Goal: Information Seeking & Learning: Learn about a topic

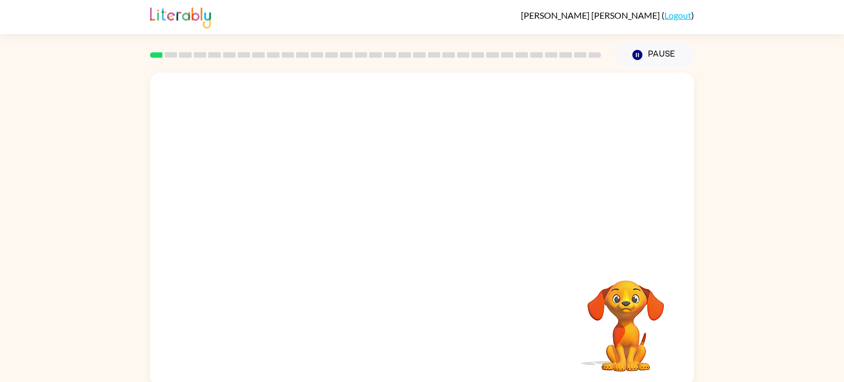
scroll to position [4, 0]
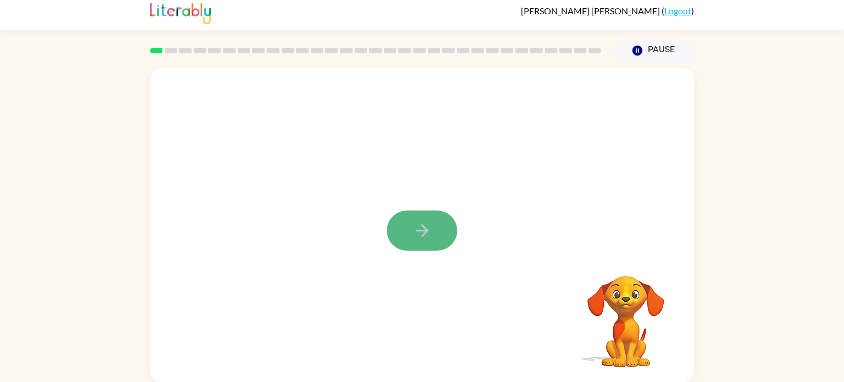
click at [411, 233] on button "button" at bounding box center [422, 230] width 70 height 40
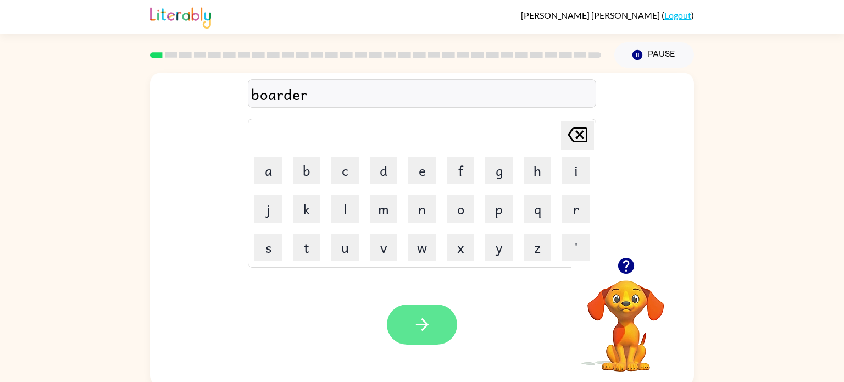
click at [415, 320] on icon "button" at bounding box center [421, 324] width 19 height 19
click at [444, 338] on button "button" at bounding box center [422, 324] width 70 height 40
click at [432, 338] on button "button" at bounding box center [422, 324] width 70 height 40
click at [431, 334] on button "button" at bounding box center [422, 324] width 70 height 40
click at [425, 327] on icon "button" at bounding box center [421, 324] width 13 height 13
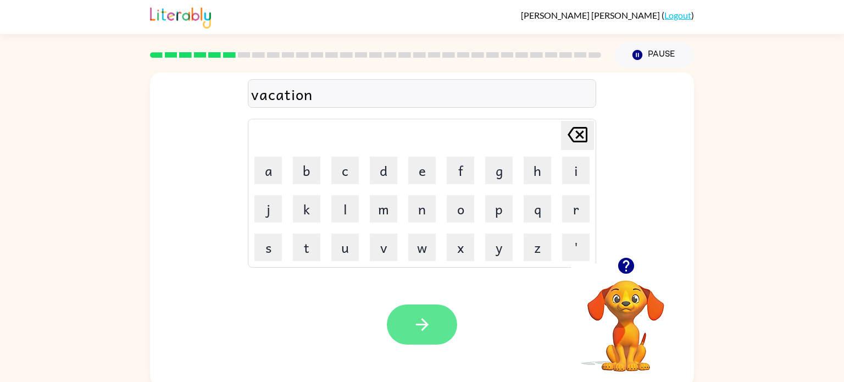
click at [421, 343] on button "button" at bounding box center [422, 324] width 70 height 40
click at [412, 330] on icon "button" at bounding box center [421, 324] width 19 height 19
click at [422, 324] on icon "button" at bounding box center [421, 324] width 13 height 13
click at [435, 321] on button "button" at bounding box center [422, 324] width 70 height 40
click at [437, 323] on button "button" at bounding box center [422, 324] width 70 height 40
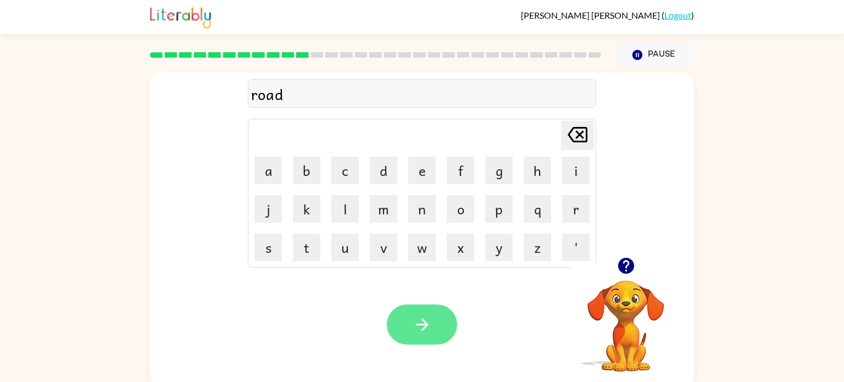
click at [426, 329] on icon "button" at bounding box center [421, 324] width 19 height 19
click at [431, 338] on button "button" at bounding box center [422, 324] width 70 height 40
click at [420, 328] on icon "button" at bounding box center [421, 324] width 19 height 19
click at [418, 328] on icon "button" at bounding box center [421, 324] width 19 height 19
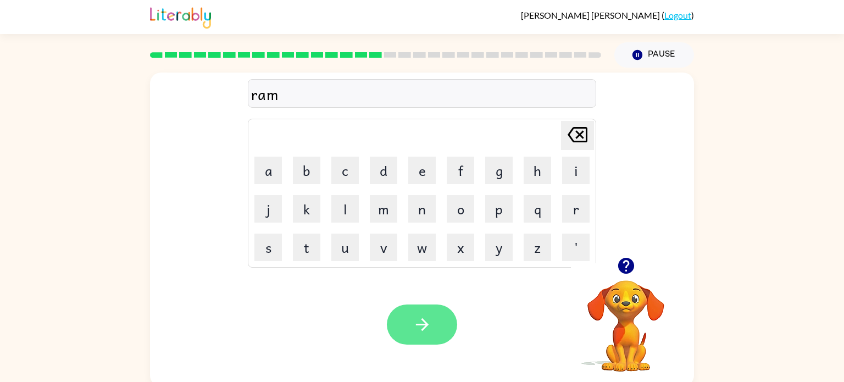
click at [445, 311] on button "button" at bounding box center [422, 324] width 70 height 40
click at [432, 326] on button "button" at bounding box center [422, 324] width 70 height 40
click at [426, 327] on icon "button" at bounding box center [421, 324] width 19 height 19
click at [421, 322] on icon "button" at bounding box center [421, 324] width 19 height 19
click at [419, 317] on icon "button" at bounding box center [421, 324] width 19 height 19
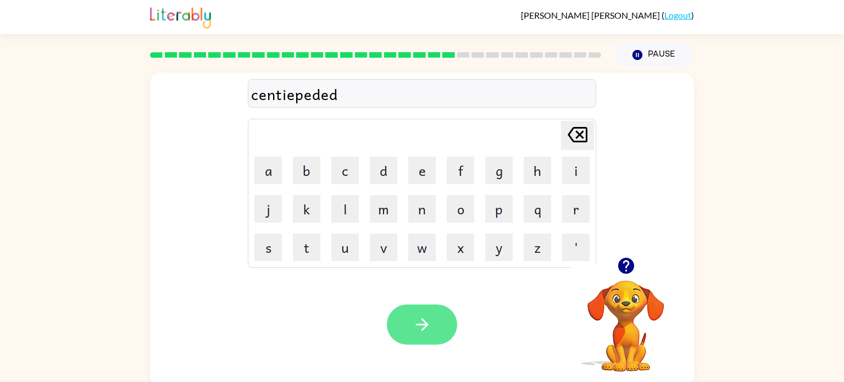
click at [435, 338] on button "button" at bounding box center [422, 324] width 70 height 40
click at [423, 317] on icon "button" at bounding box center [421, 324] width 19 height 19
click at [414, 328] on icon "button" at bounding box center [421, 324] width 19 height 19
click at [433, 340] on button "button" at bounding box center [422, 324] width 70 height 40
click at [415, 319] on icon "button" at bounding box center [421, 324] width 19 height 19
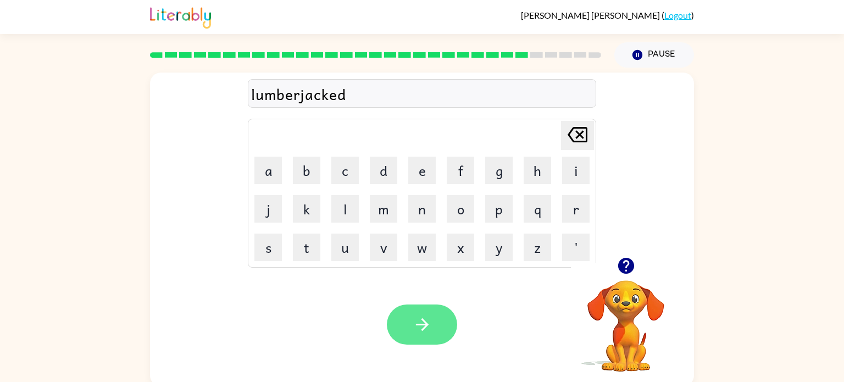
click at [415, 344] on button "button" at bounding box center [422, 324] width 70 height 40
click at [432, 328] on button "button" at bounding box center [422, 324] width 70 height 40
click at [444, 332] on button "button" at bounding box center [422, 324] width 70 height 40
click at [437, 325] on button "button" at bounding box center [422, 324] width 70 height 40
click at [421, 329] on icon "button" at bounding box center [421, 324] width 19 height 19
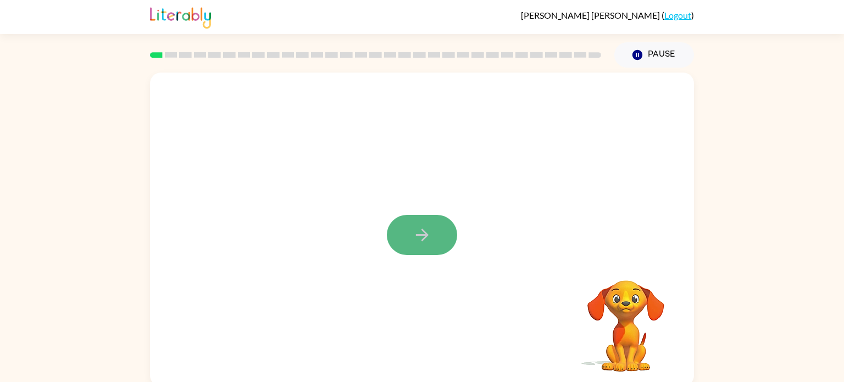
click at [433, 238] on button "button" at bounding box center [422, 235] width 70 height 40
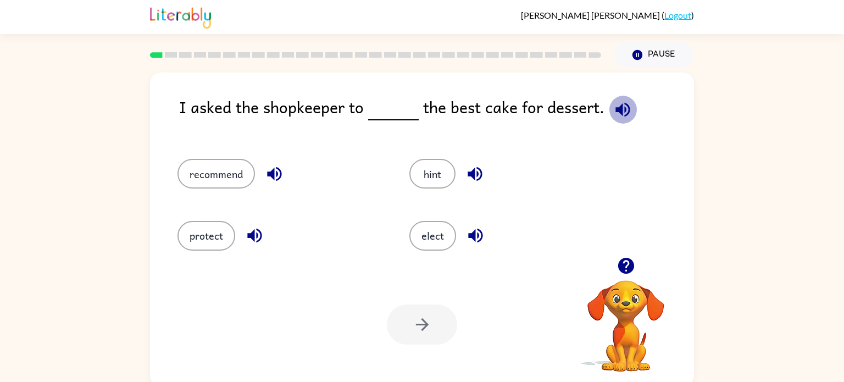
click at [618, 104] on icon "button" at bounding box center [622, 109] width 14 height 14
click at [278, 172] on icon "button" at bounding box center [274, 173] width 19 height 19
click at [197, 178] on button "recommend" at bounding box center [215, 174] width 77 height 30
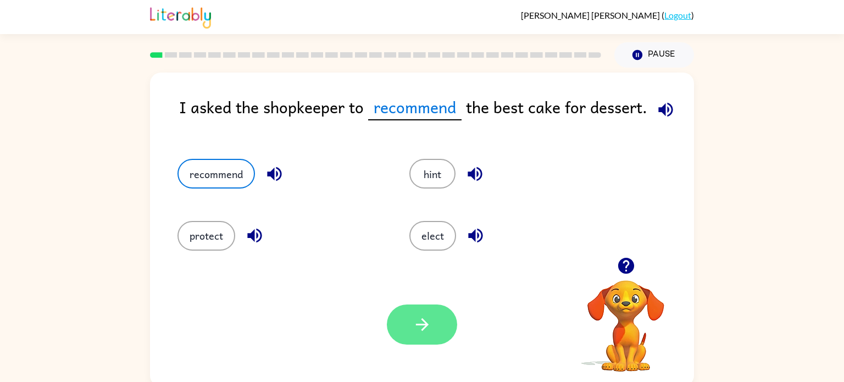
click at [407, 327] on button "button" at bounding box center [422, 324] width 70 height 40
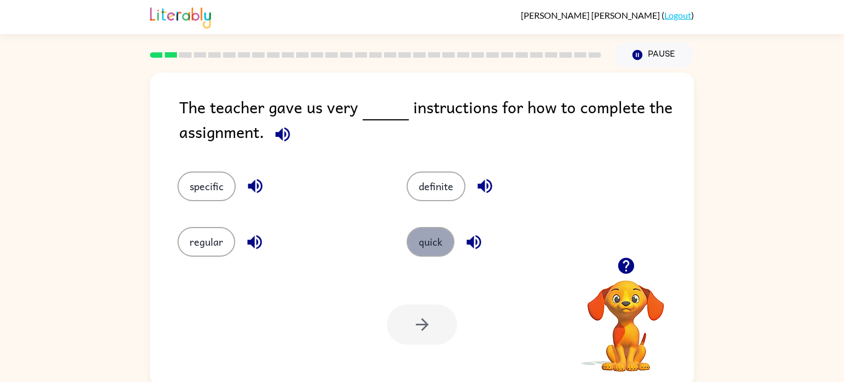
click at [434, 236] on button "quick" at bounding box center [430, 242] width 48 height 30
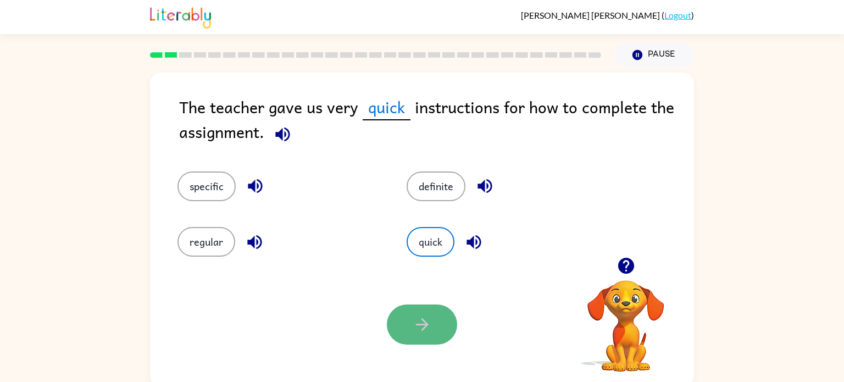
click at [412, 326] on icon "button" at bounding box center [421, 324] width 19 height 19
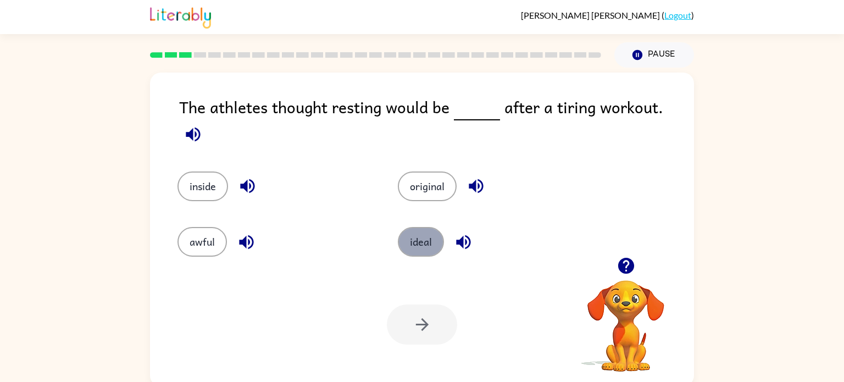
click at [412, 227] on button "ideal" at bounding box center [421, 242] width 46 height 30
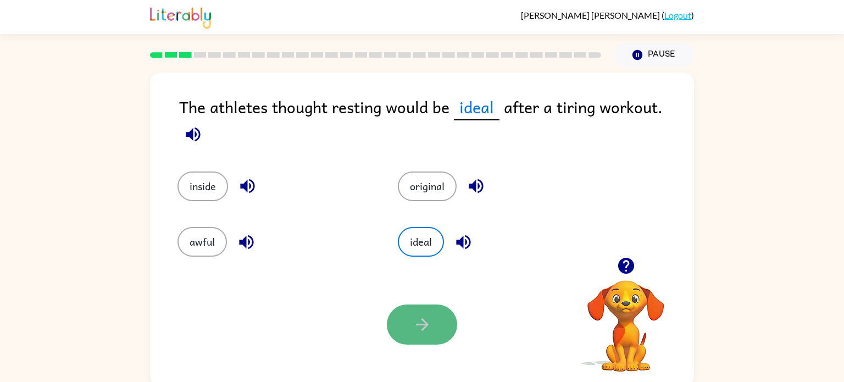
click at [406, 315] on button "button" at bounding box center [422, 324] width 70 height 40
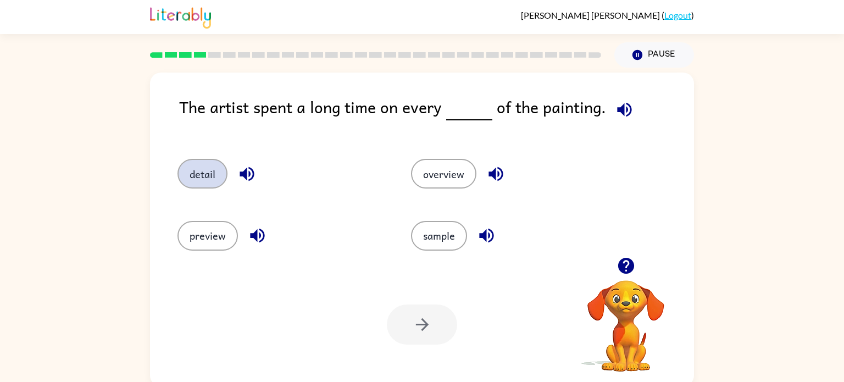
click at [183, 174] on button "detail" at bounding box center [202, 174] width 50 height 30
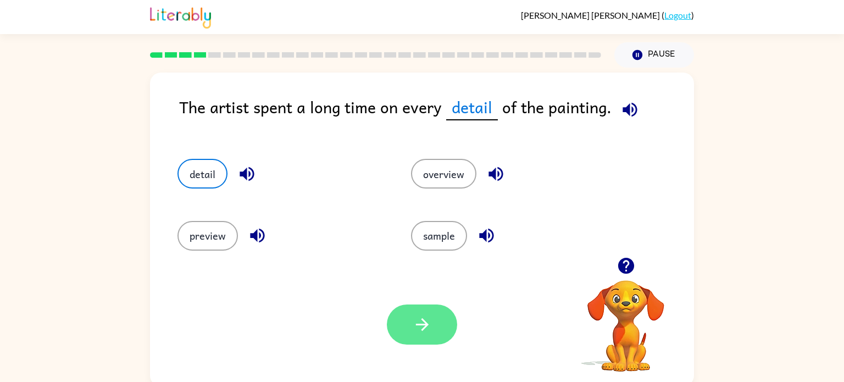
click at [435, 323] on button "button" at bounding box center [422, 324] width 70 height 40
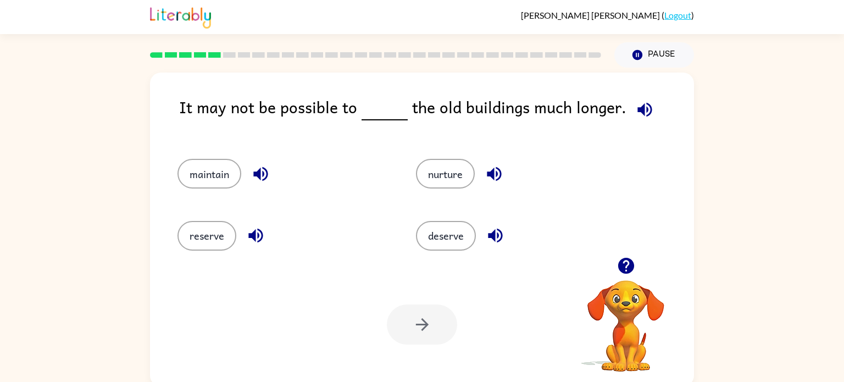
scroll to position [4, 0]
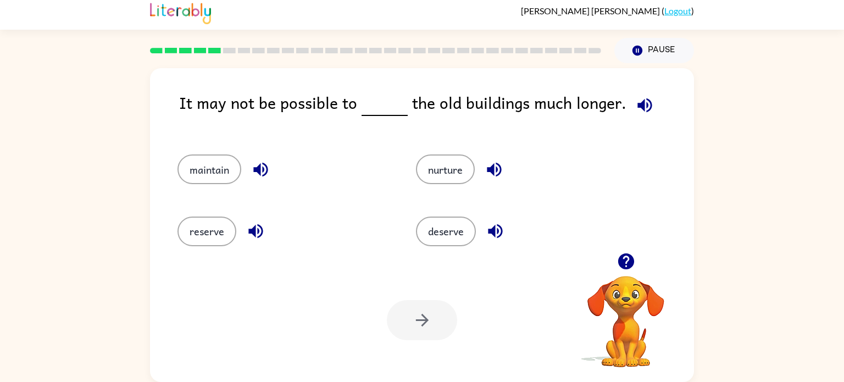
click at [502, 173] on icon "button" at bounding box center [493, 169] width 19 height 19
click at [207, 169] on button "maintain" at bounding box center [209, 169] width 64 height 30
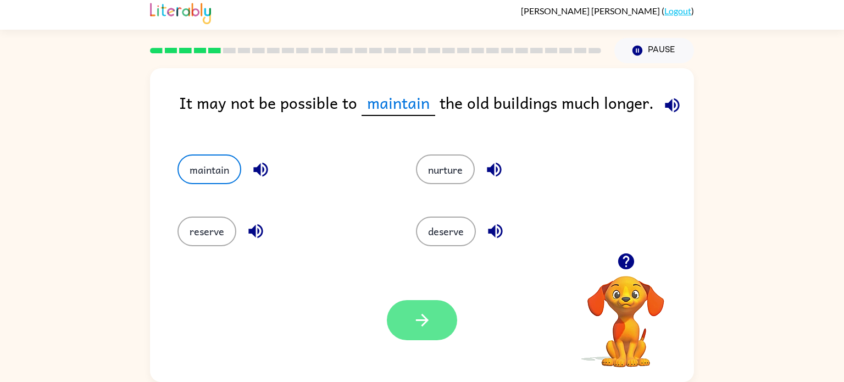
click at [431, 319] on icon "button" at bounding box center [421, 319] width 19 height 19
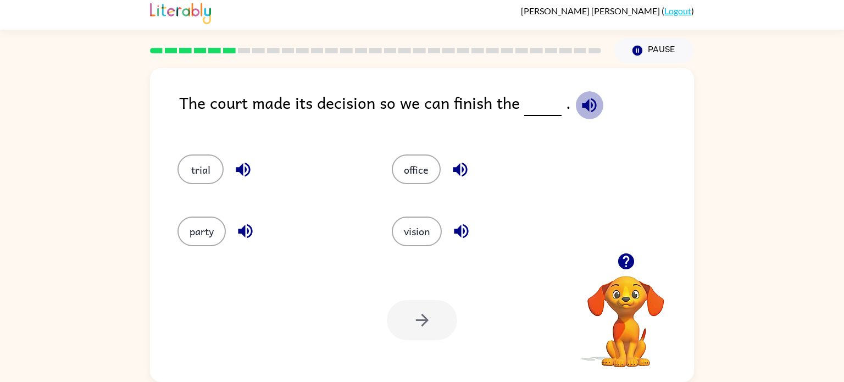
click at [582, 106] on icon "button" at bounding box center [589, 105] width 14 height 14
click at [206, 169] on button "trial" at bounding box center [200, 169] width 46 height 30
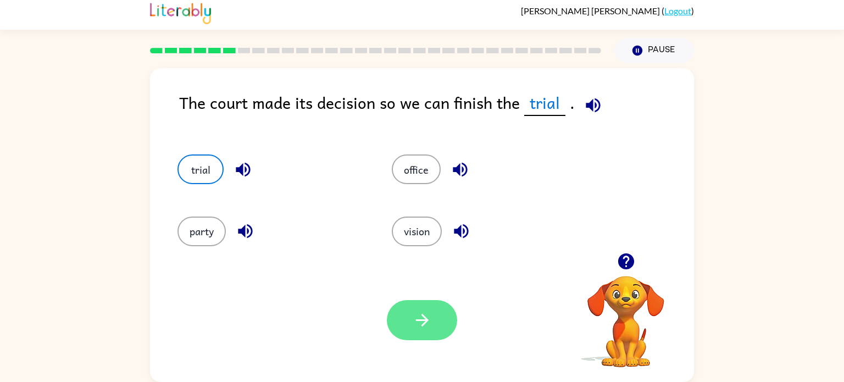
click at [443, 339] on button "button" at bounding box center [422, 320] width 70 height 40
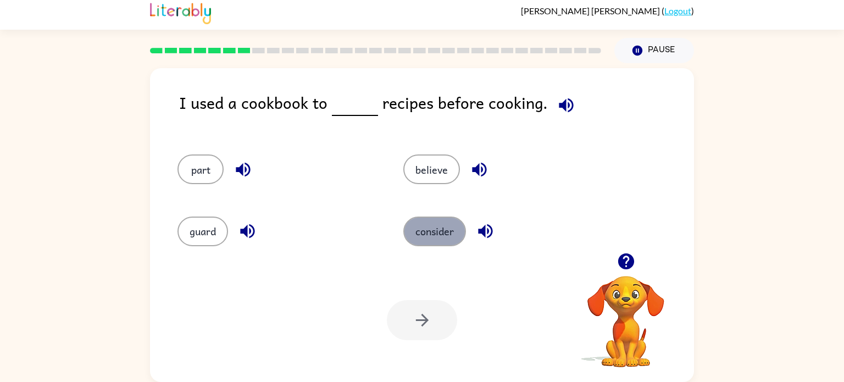
click at [443, 231] on button "consider" at bounding box center [434, 231] width 63 height 30
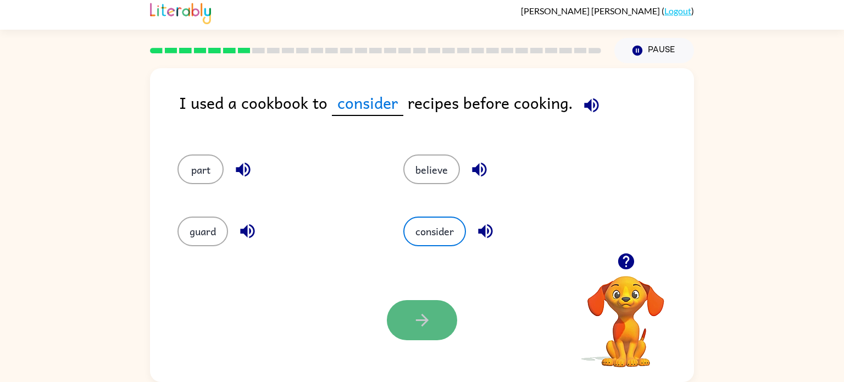
click at [403, 311] on button "button" at bounding box center [422, 320] width 70 height 40
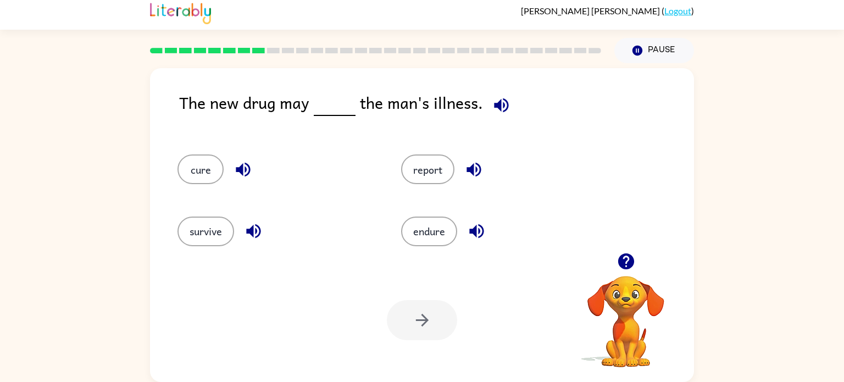
click at [499, 108] on icon "button" at bounding box center [501, 105] width 14 height 14
click at [203, 180] on button "cure" at bounding box center [200, 169] width 46 height 30
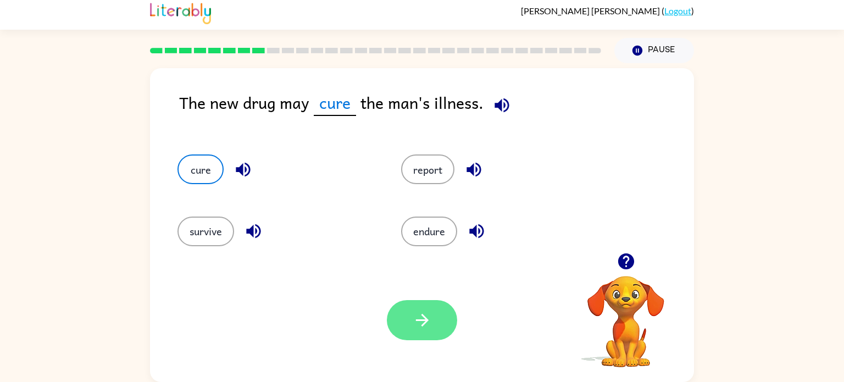
click at [420, 325] on icon "button" at bounding box center [421, 319] width 19 height 19
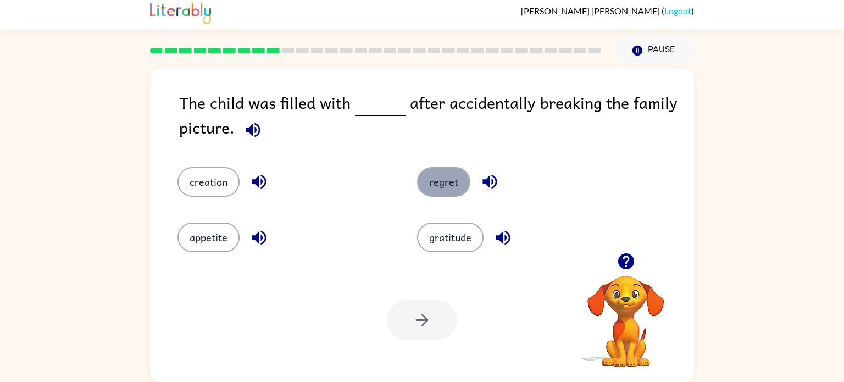
click at [442, 193] on button "regret" at bounding box center [443, 182] width 53 height 30
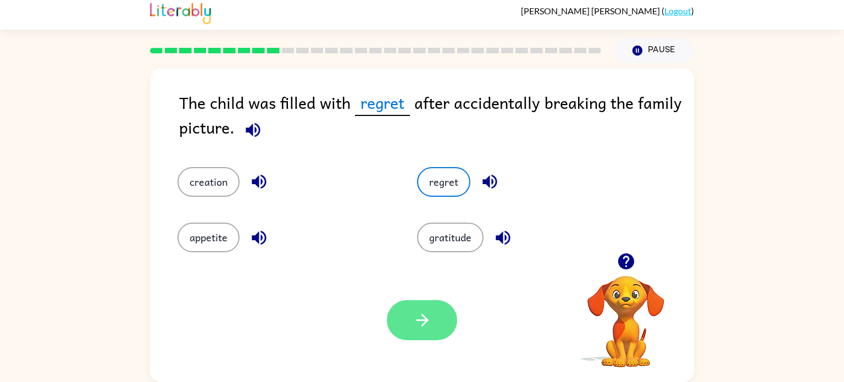
click at [433, 304] on button "button" at bounding box center [422, 320] width 70 height 40
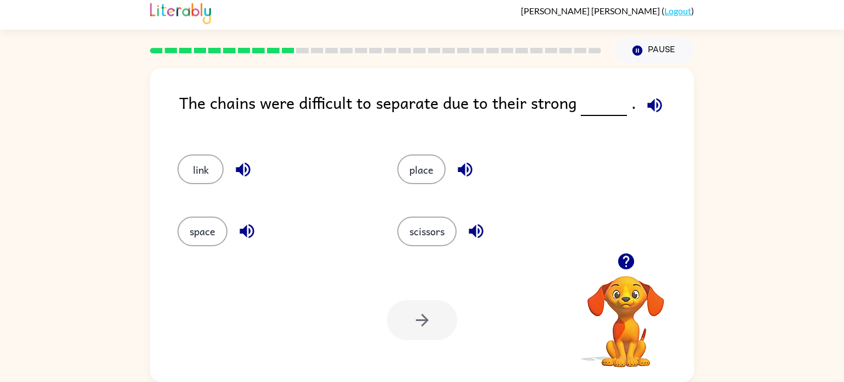
click at [472, 166] on icon "button" at bounding box center [464, 169] width 19 height 19
click at [484, 236] on icon "button" at bounding box center [475, 230] width 19 height 19
click at [250, 237] on icon "button" at bounding box center [246, 231] width 14 height 14
click at [248, 175] on icon "button" at bounding box center [242, 169] width 19 height 19
click at [242, 164] on icon "button" at bounding box center [243, 170] width 14 height 14
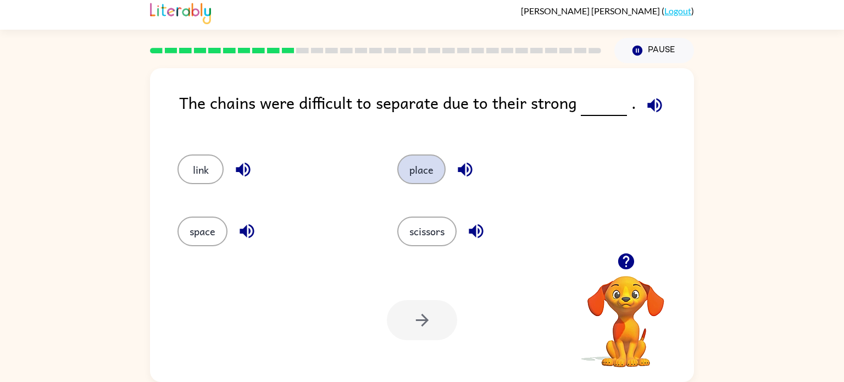
click at [419, 168] on button "place" at bounding box center [421, 169] width 48 height 30
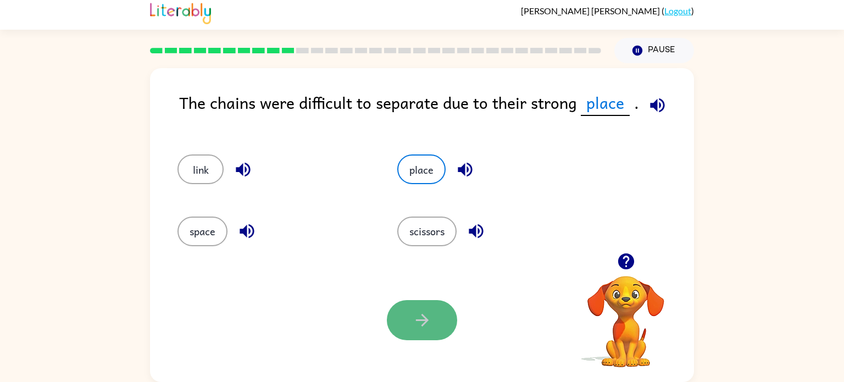
click at [422, 307] on button "button" at bounding box center [422, 320] width 70 height 40
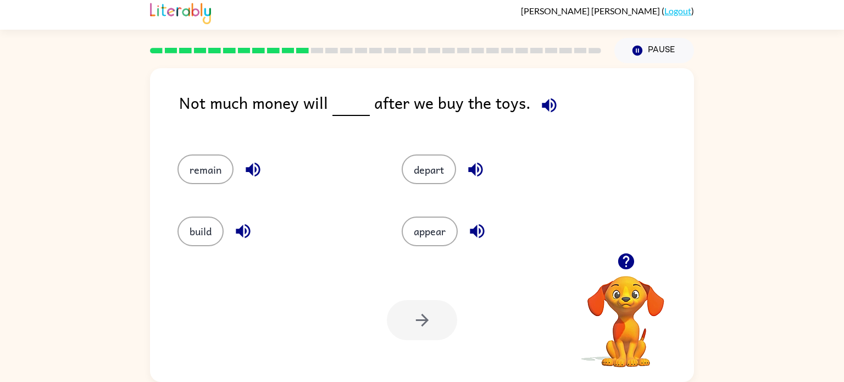
click at [549, 99] on icon "button" at bounding box center [548, 105] width 19 height 19
click at [203, 174] on button "remain" at bounding box center [205, 169] width 56 height 30
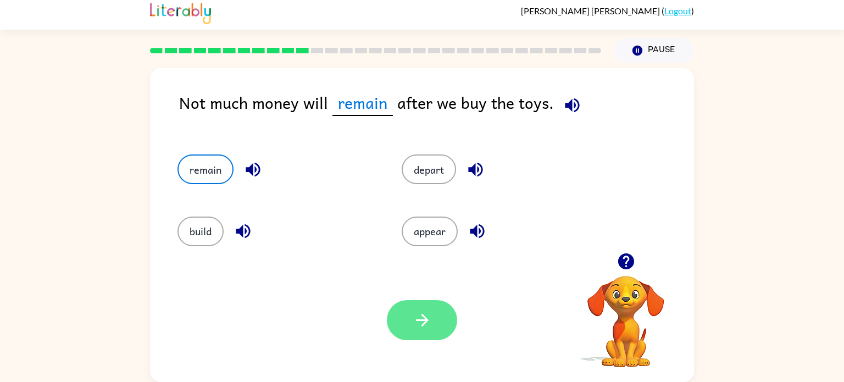
click at [431, 320] on icon "button" at bounding box center [421, 319] width 19 height 19
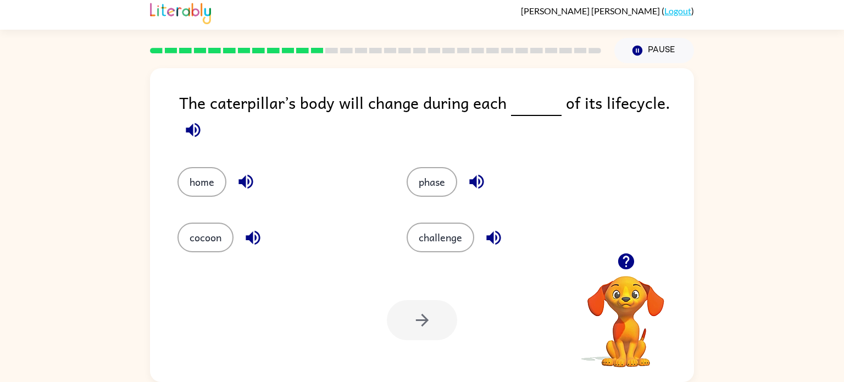
scroll to position [0, 0]
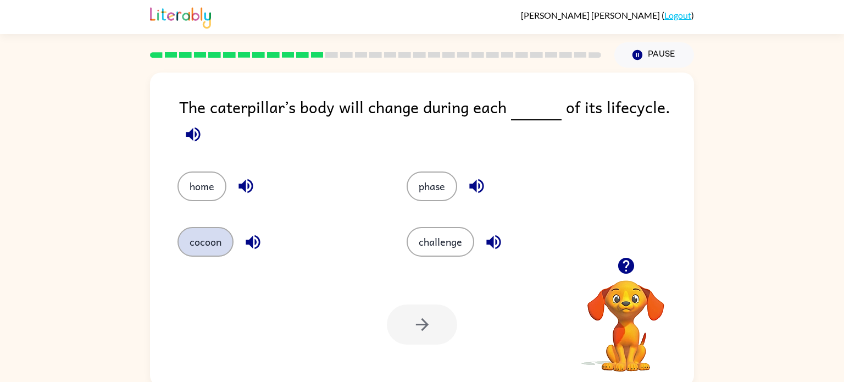
click at [199, 237] on button "cocoon" at bounding box center [205, 242] width 56 height 30
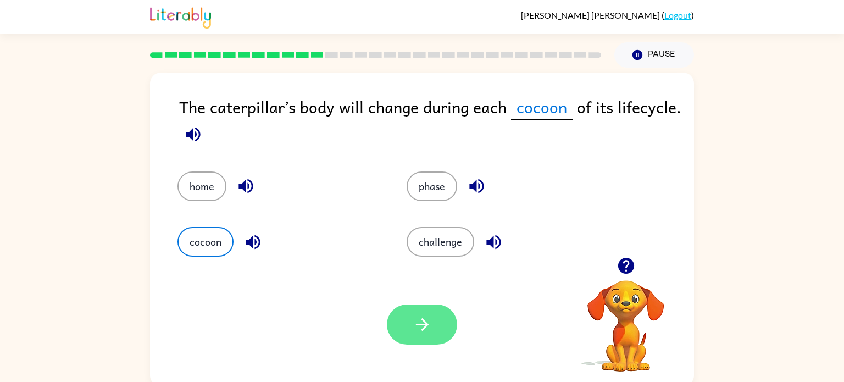
click at [415, 331] on icon "button" at bounding box center [421, 324] width 19 height 19
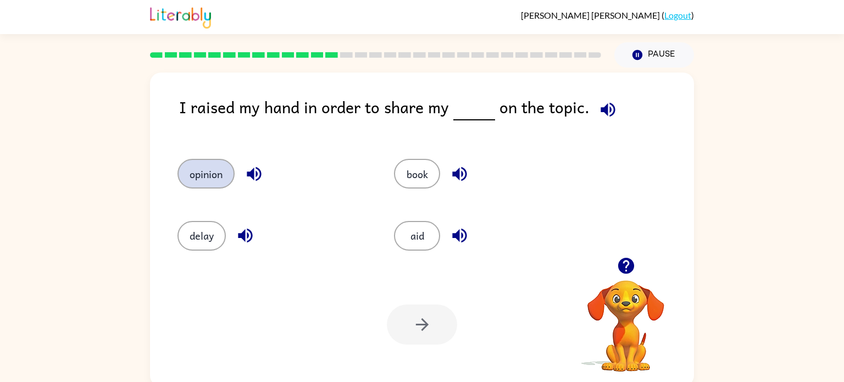
click at [202, 167] on button "opinion" at bounding box center [205, 174] width 57 height 30
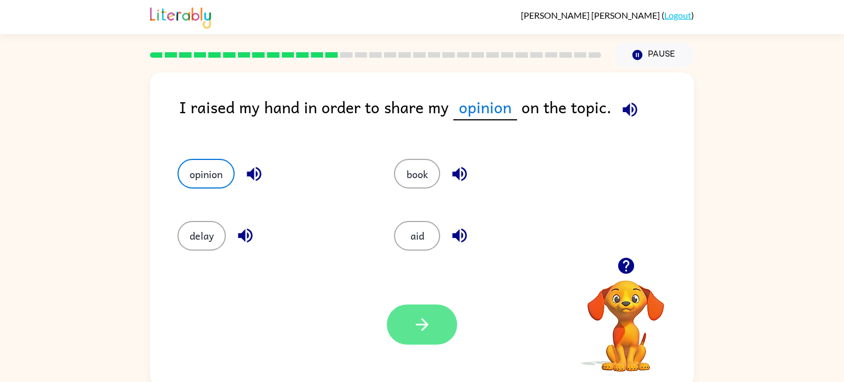
click at [425, 334] on icon "button" at bounding box center [421, 324] width 19 height 19
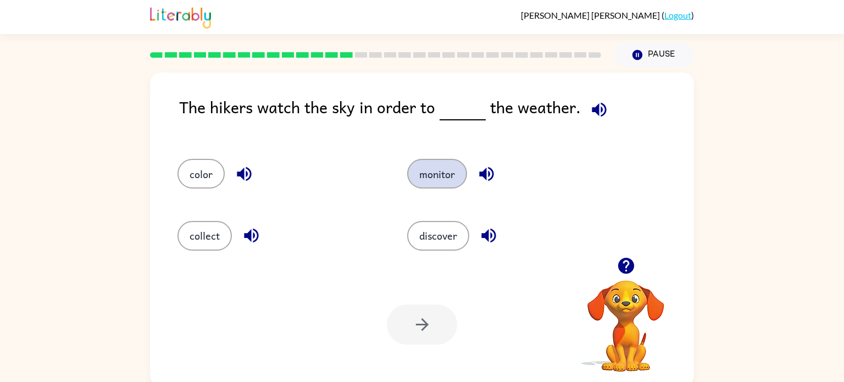
click at [428, 167] on button "monitor" at bounding box center [437, 174] width 60 height 30
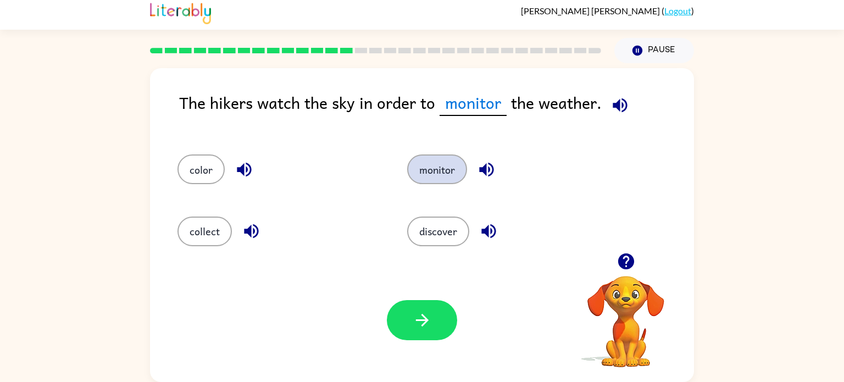
scroll to position [4, 0]
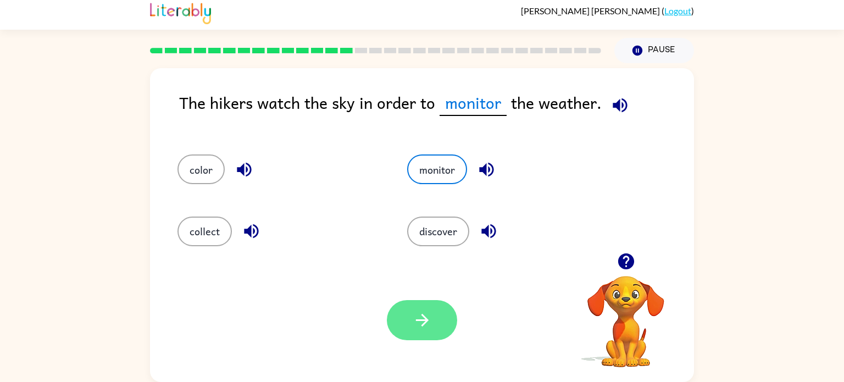
click at [426, 327] on icon "button" at bounding box center [421, 319] width 19 height 19
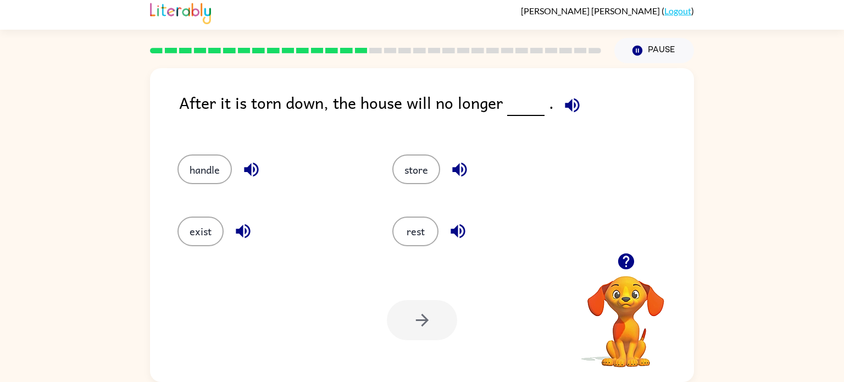
click at [565, 100] on icon "button" at bounding box center [571, 105] width 19 height 19
click at [204, 233] on button "exist" at bounding box center [200, 231] width 46 height 30
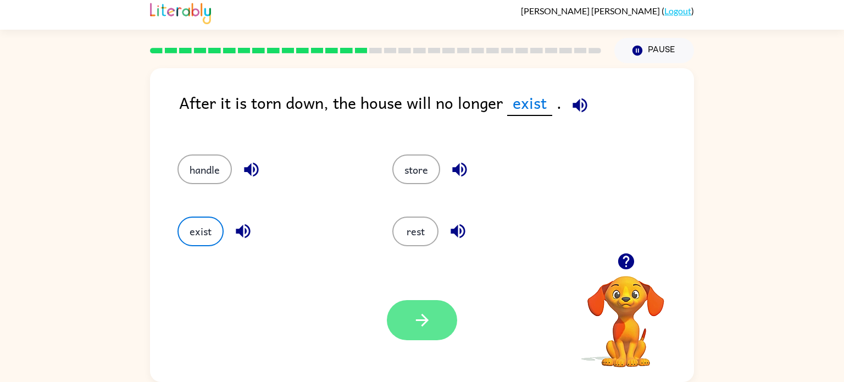
click at [418, 322] on icon "button" at bounding box center [421, 319] width 19 height 19
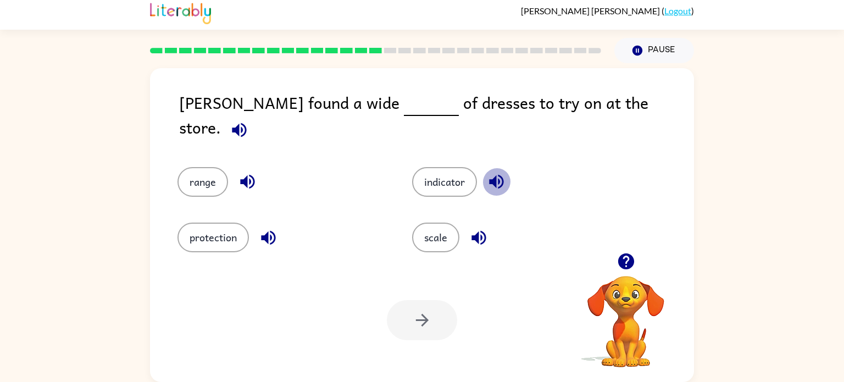
click at [500, 175] on icon "button" at bounding box center [496, 182] width 14 height 14
click at [246, 175] on icon "button" at bounding box center [247, 182] width 14 height 14
click at [213, 169] on button "range" at bounding box center [202, 182] width 51 height 30
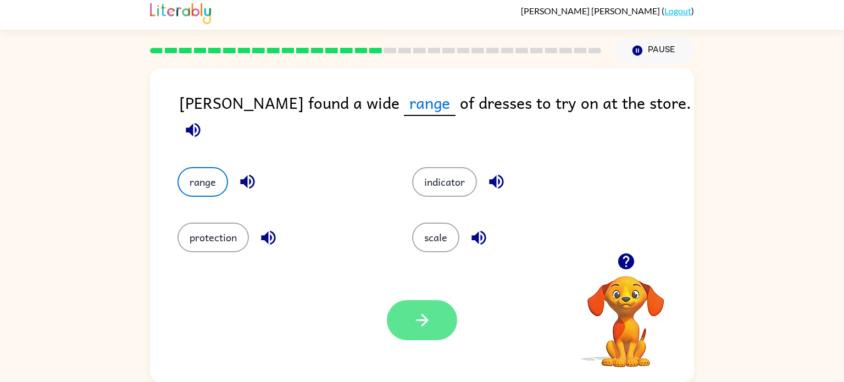
click at [433, 332] on button "button" at bounding box center [422, 320] width 70 height 40
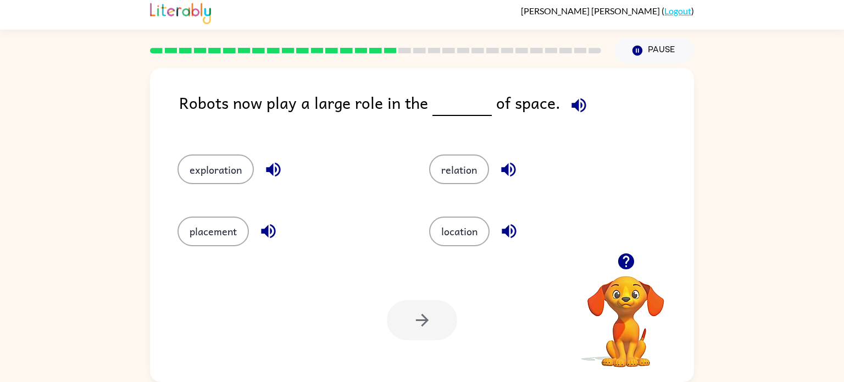
click at [576, 100] on icon "button" at bounding box center [578, 105] width 14 height 14
click at [234, 166] on button "exploration" at bounding box center [215, 169] width 76 height 30
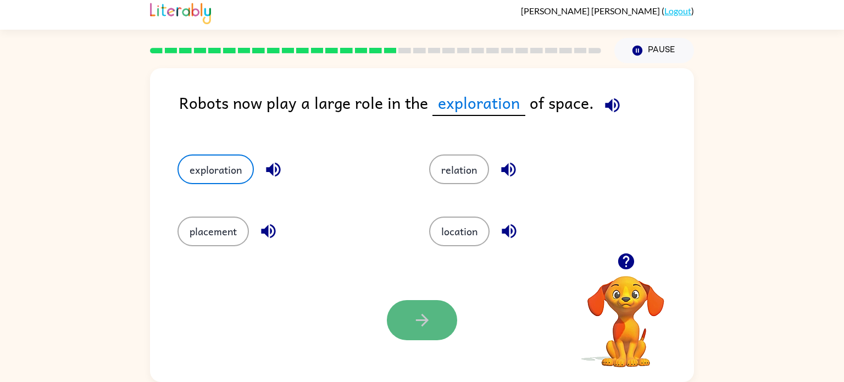
click at [403, 333] on button "button" at bounding box center [422, 320] width 70 height 40
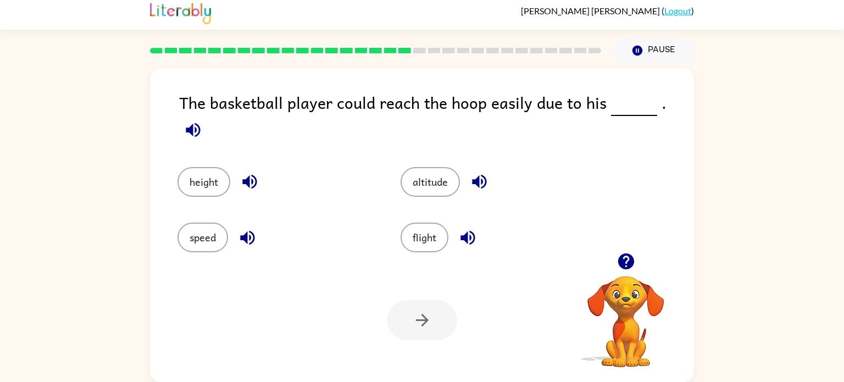
click at [476, 111] on div "The basketball player could reach the hoop easily due to his ." at bounding box center [436, 117] width 515 height 55
click at [205, 176] on button "height" at bounding box center [203, 182] width 53 height 30
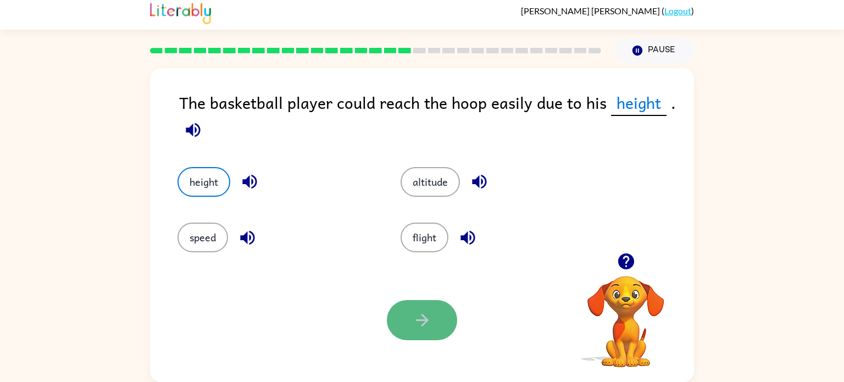
click at [407, 321] on button "button" at bounding box center [422, 320] width 70 height 40
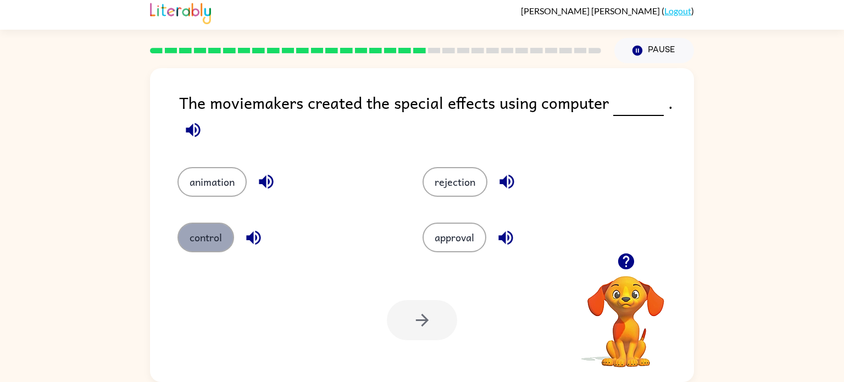
click at [213, 237] on button "control" at bounding box center [205, 237] width 57 height 30
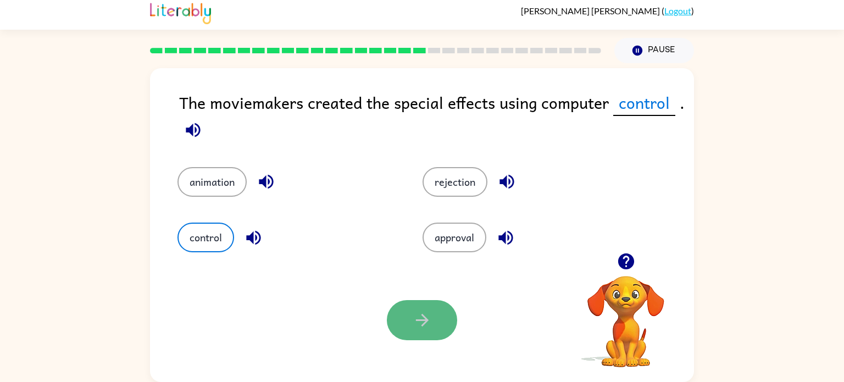
click at [420, 320] on icon "button" at bounding box center [421, 320] width 13 height 13
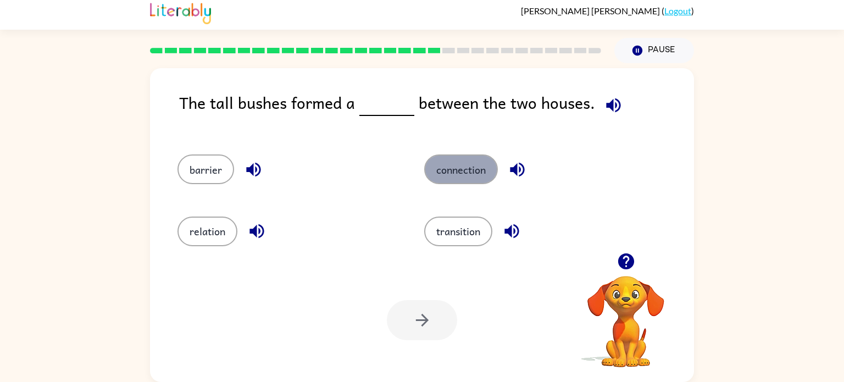
click at [480, 168] on button "connection" at bounding box center [461, 169] width 74 height 30
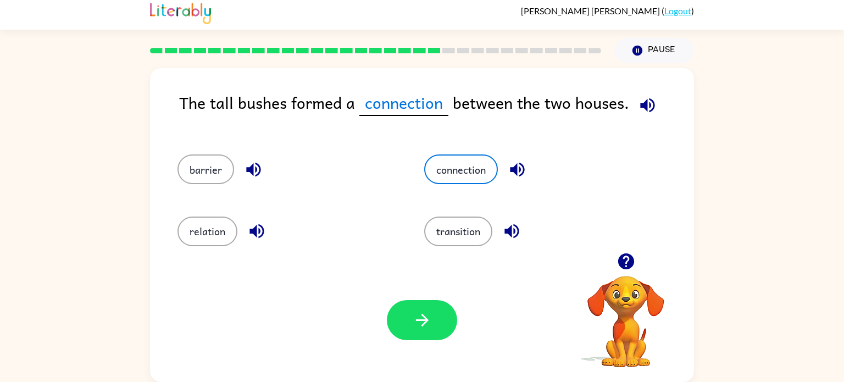
click at [394, 341] on div "Your browser must support playing .mp4 files to use Literably. Please try using…" at bounding box center [422, 320] width 544 height 124
click at [409, 316] on button "button" at bounding box center [422, 320] width 70 height 40
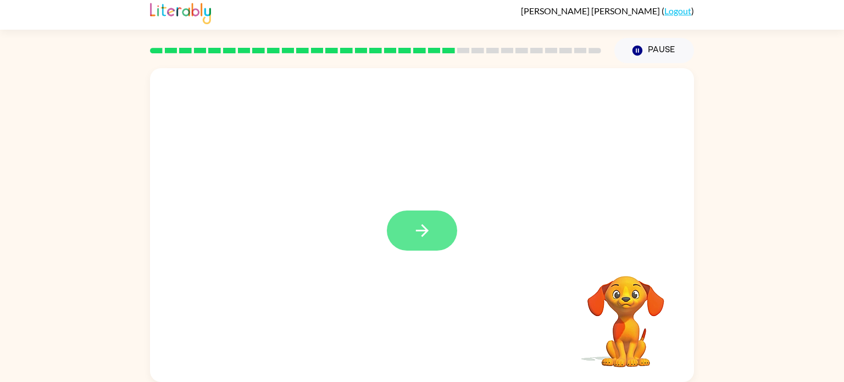
click at [409, 243] on button "button" at bounding box center [422, 230] width 70 height 40
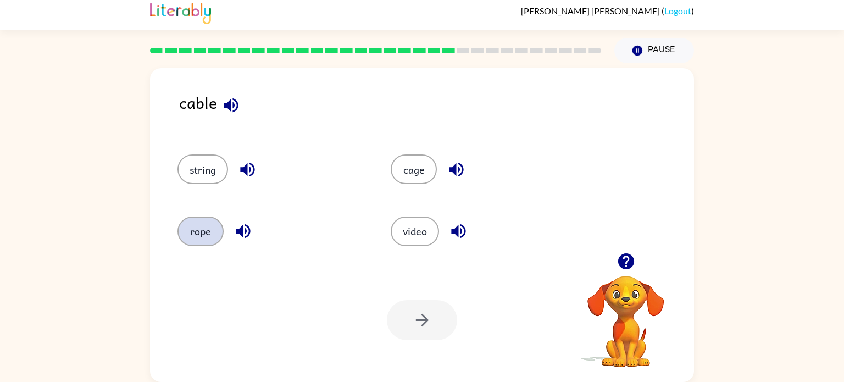
click at [194, 222] on button "rope" at bounding box center [200, 231] width 46 height 30
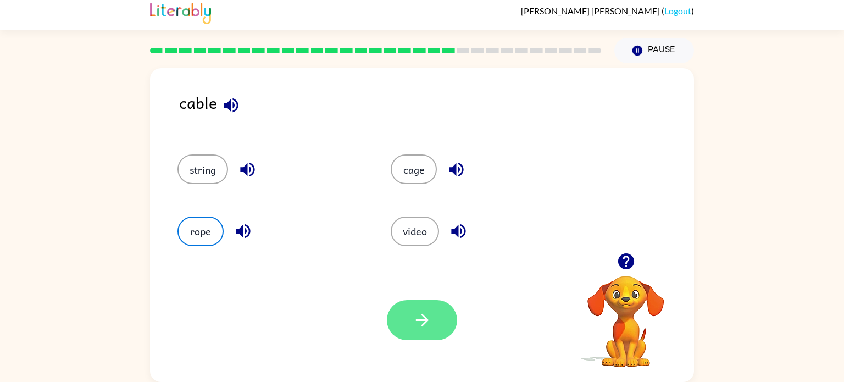
click at [416, 314] on icon "button" at bounding box center [421, 319] width 19 height 19
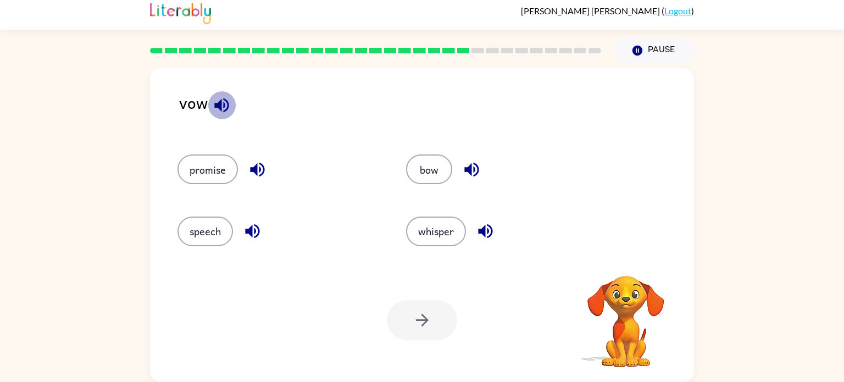
click at [224, 100] on icon "button" at bounding box center [221, 105] width 19 height 19
click at [204, 228] on button "speech" at bounding box center [204, 231] width 55 height 30
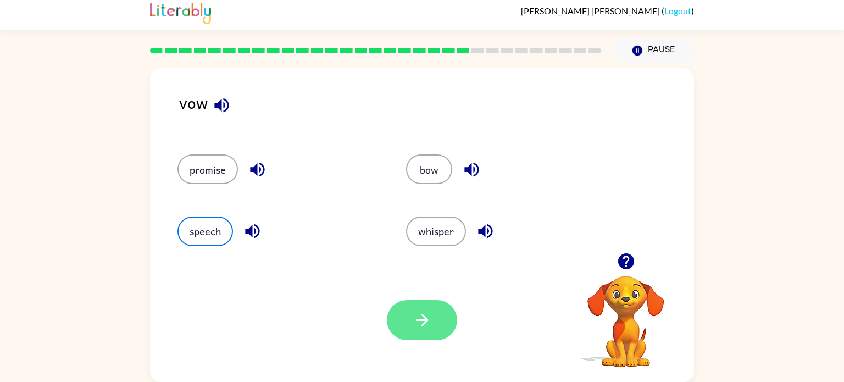
click at [408, 320] on button "button" at bounding box center [422, 320] width 70 height 40
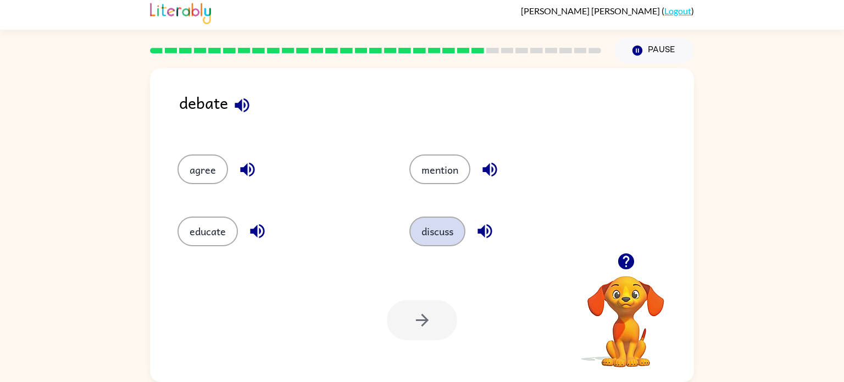
click at [434, 228] on button "discuss" at bounding box center [437, 231] width 56 height 30
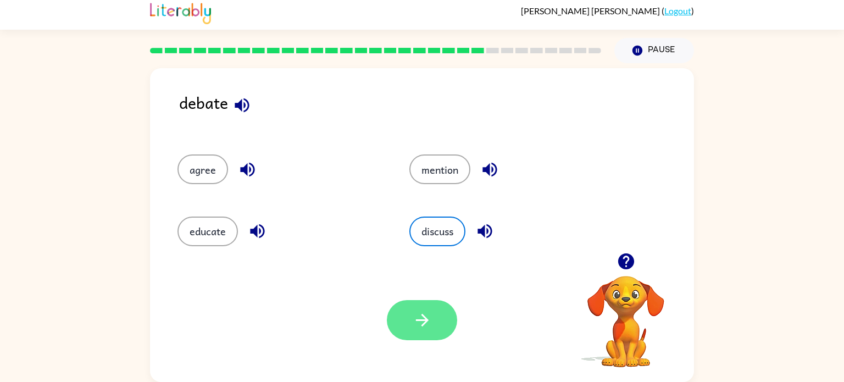
click at [422, 316] on icon "button" at bounding box center [421, 319] width 19 height 19
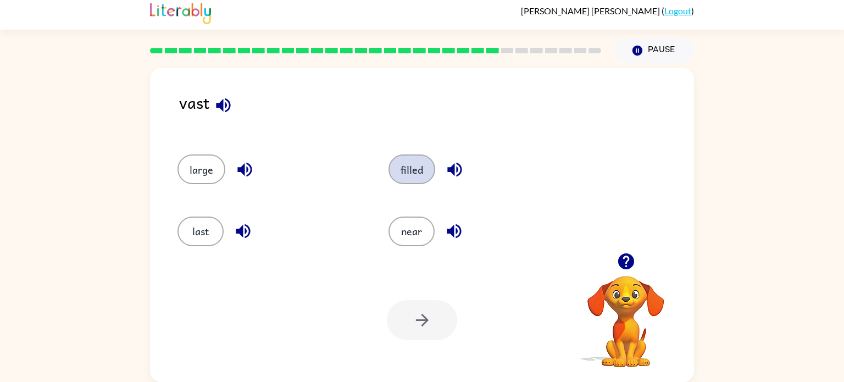
click at [411, 167] on button "filled" at bounding box center [411, 169] width 47 height 30
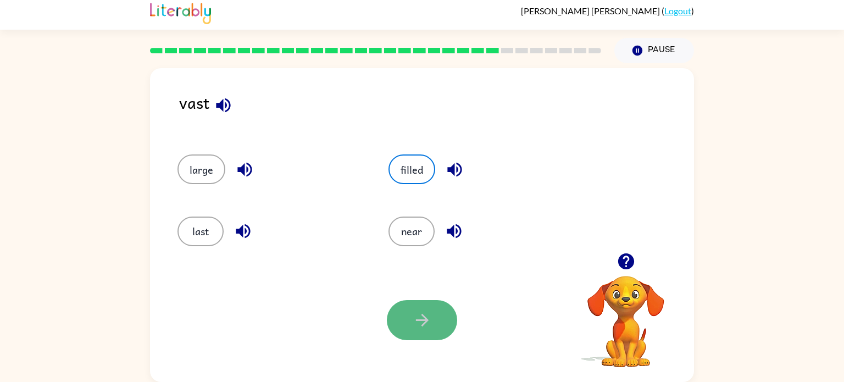
click at [427, 314] on icon "button" at bounding box center [421, 319] width 19 height 19
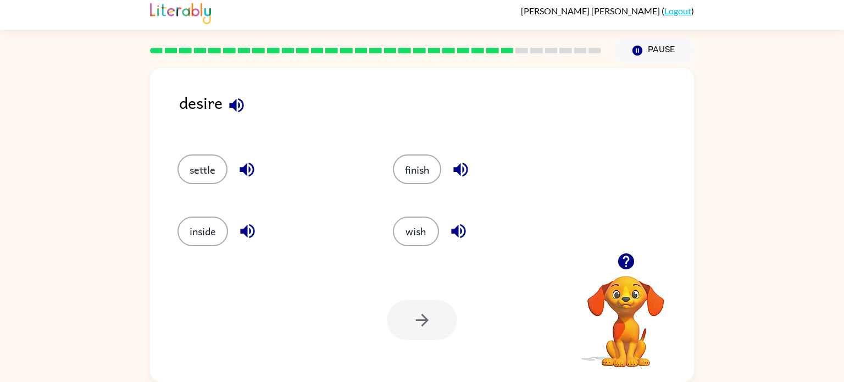
click at [418, 199] on div "wish" at bounding box center [479, 226] width 215 height 62
click at [410, 226] on button "wish" at bounding box center [416, 231] width 46 height 30
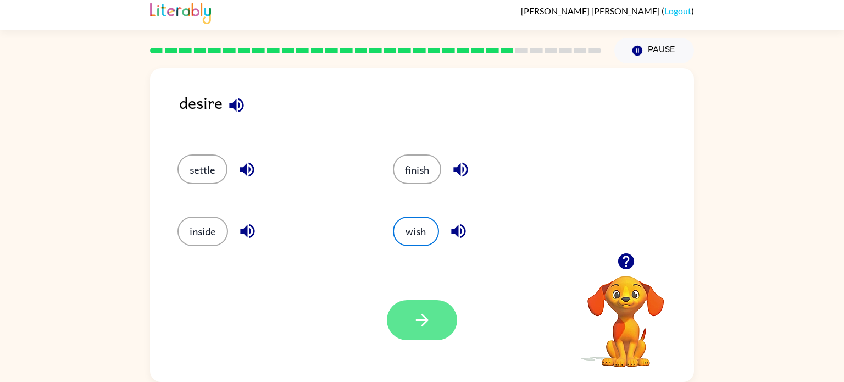
click at [421, 322] on icon "button" at bounding box center [421, 319] width 19 height 19
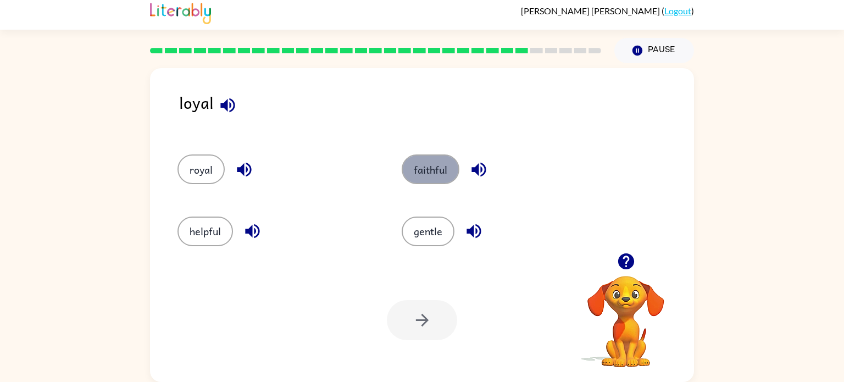
click at [432, 175] on button "faithful" at bounding box center [430, 169] width 58 height 30
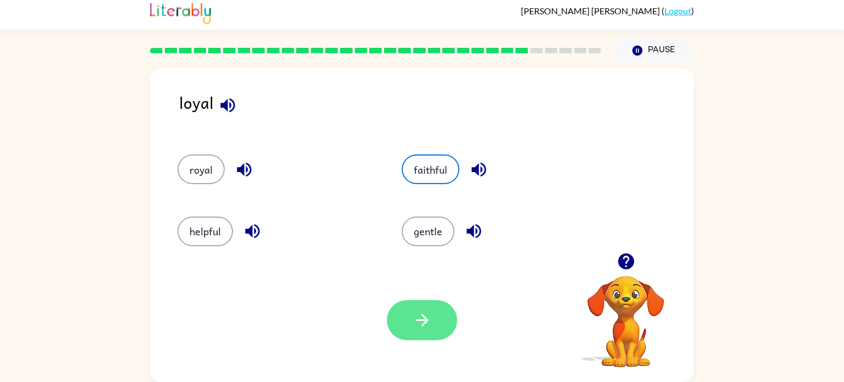
click at [419, 314] on icon "button" at bounding box center [421, 319] width 19 height 19
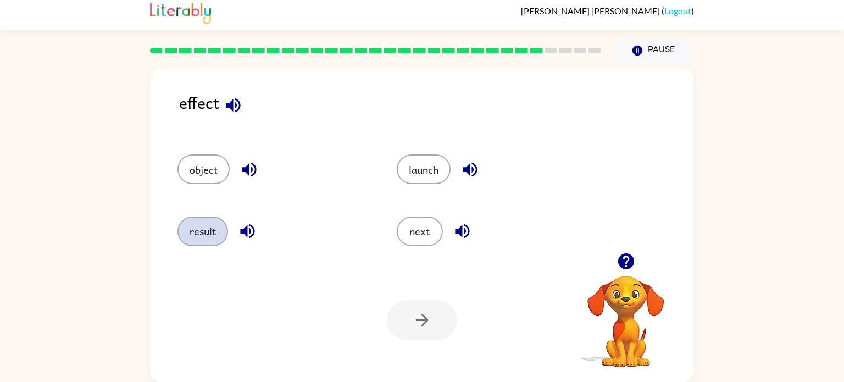
click at [198, 218] on button "result" at bounding box center [202, 231] width 51 height 30
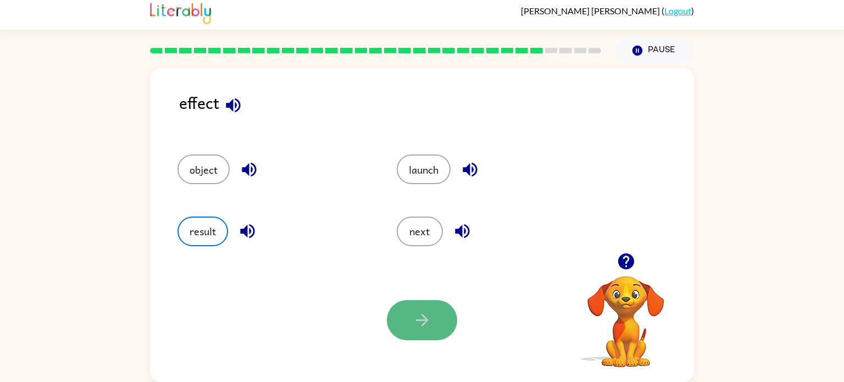
click at [432, 307] on button "button" at bounding box center [422, 320] width 70 height 40
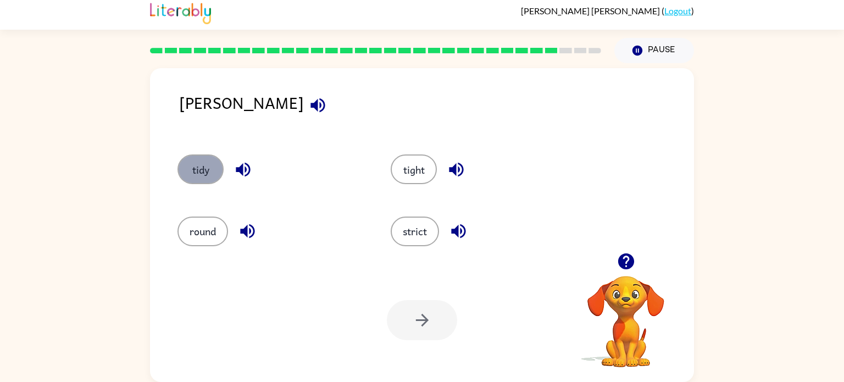
click at [203, 174] on button "tidy" at bounding box center [200, 169] width 46 height 30
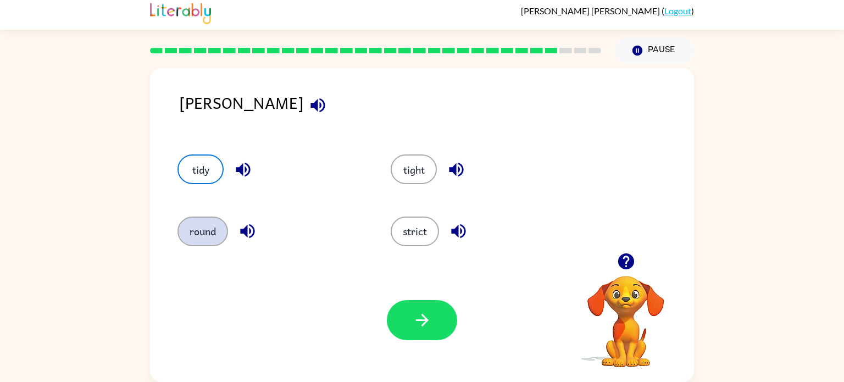
click at [221, 221] on button "round" at bounding box center [202, 231] width 51 height 30
click at [411, 172] on button "tight" at bounding box center [413, 169] width 46 height 30
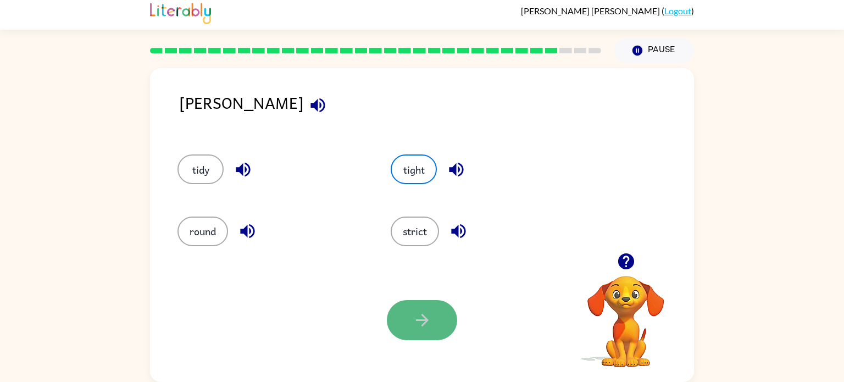
click at [436, 326] on button "button" at bounding box center [422, 320] width 70 height 40
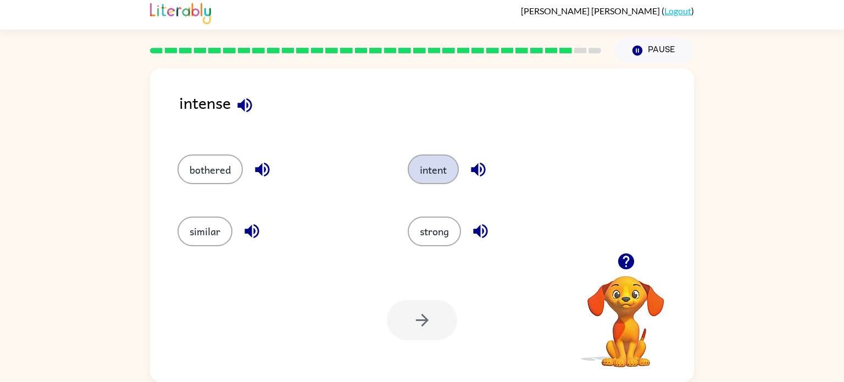
click at [432, 170] on button "intent" at bounding box center [432, 169] width 51 height 30
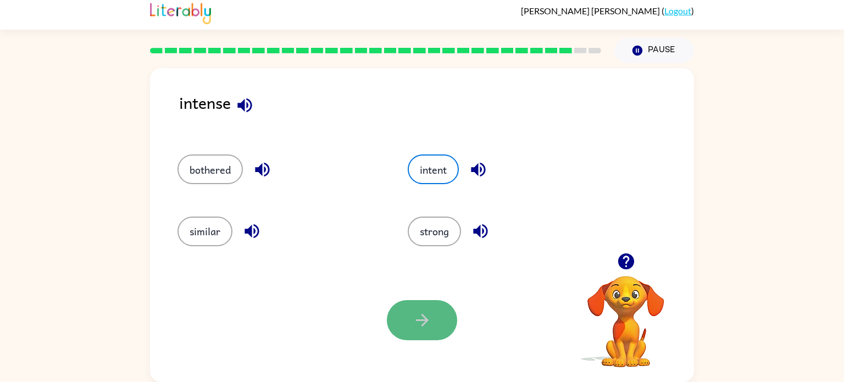
click at [412, 314] on icon "button" at bounding box center [421, 319] width 19 height 19
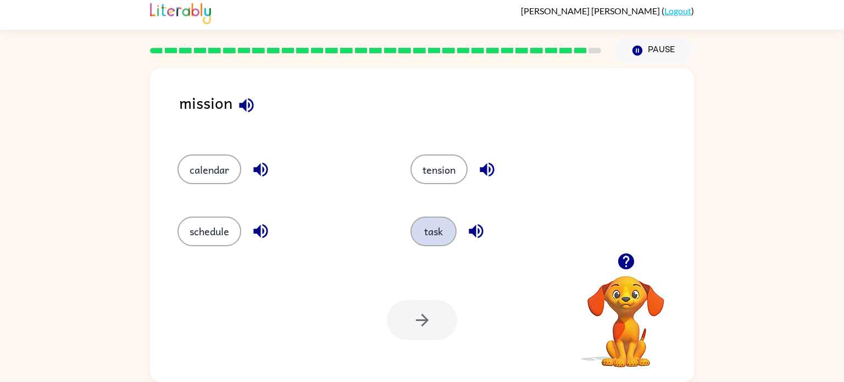
click at [420, 230] on button "task" at bounding box center [433, 231] width 46 height 30
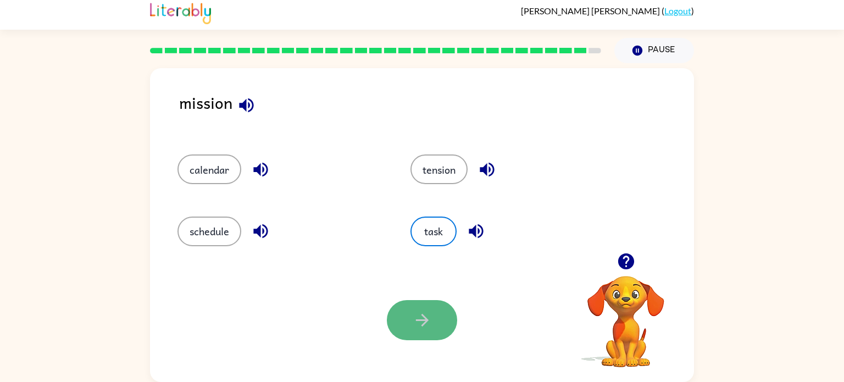
click at [435, 316] on button "button" at bounding box center [422, 320] width 70 height 40
